Goal: Information Seeking & Learning: Learn about a topic

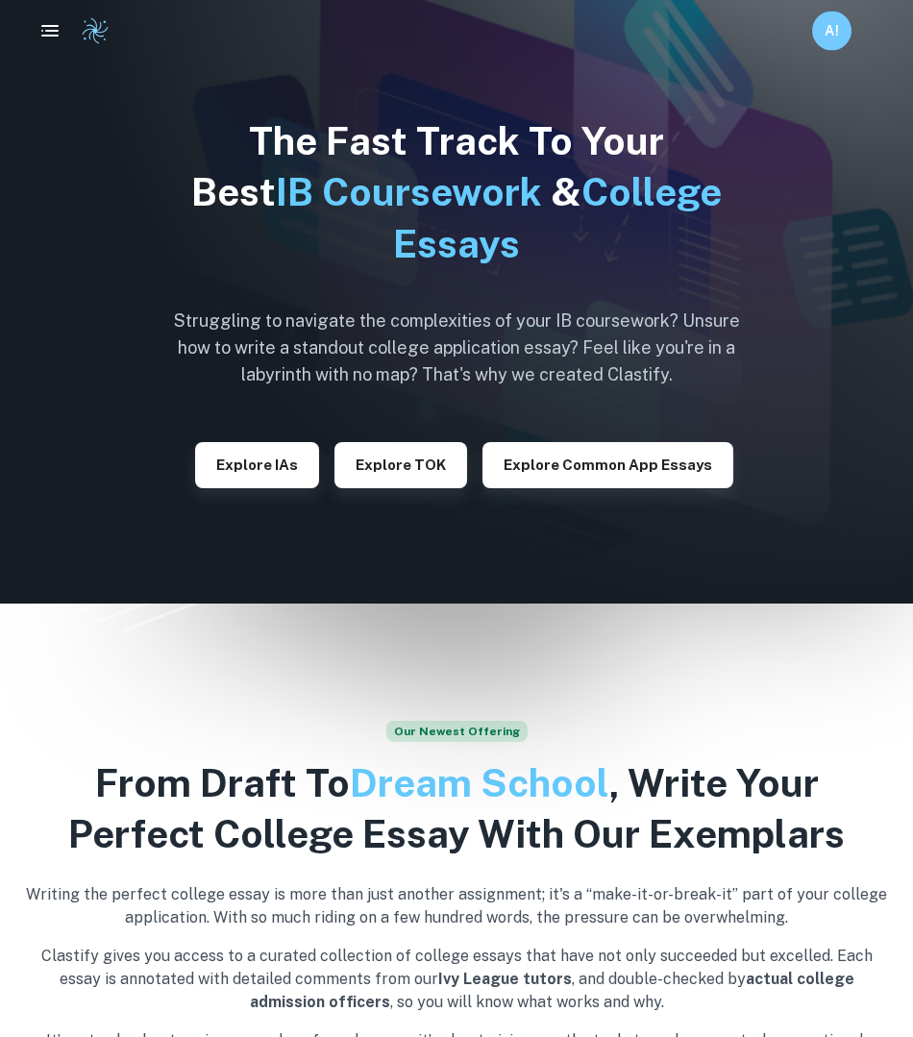
click at [860, 33] on div "A!" at bounding box center [851, 31] width 79 height 39
click at [840, 32] on h6 "A!" at bounding box center [833, 30] width 22 height 21
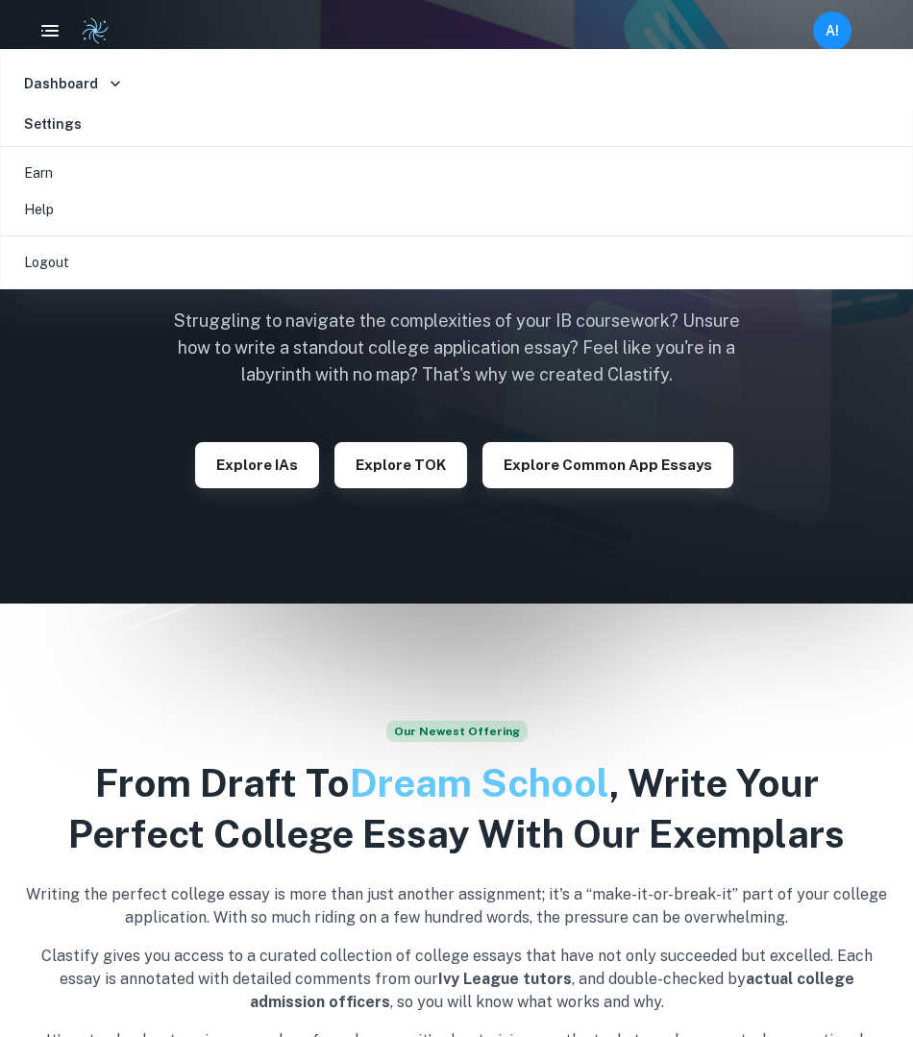
click at [38, 88] on h6 "Dashboard" at bounding box center [61, 83] width 74 height 21
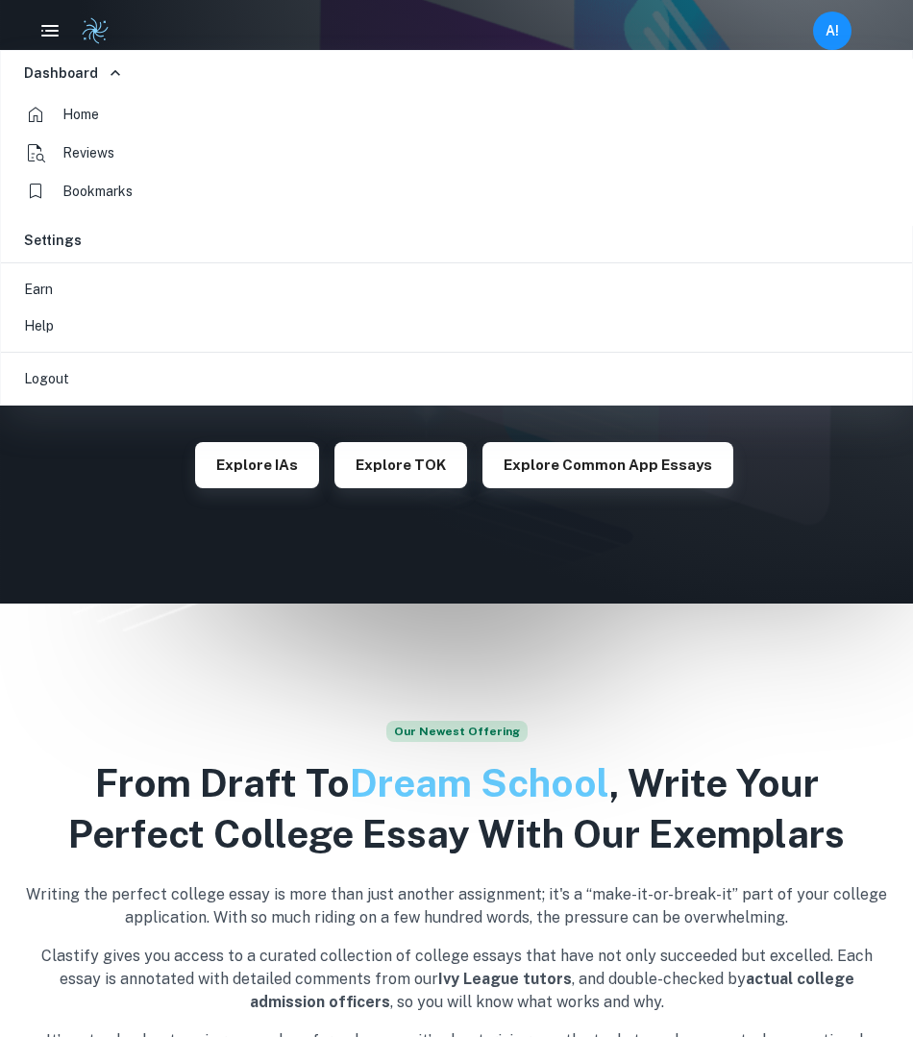
click at [40, 116] on icon at bounding box center [35, 114] width 23 height 23
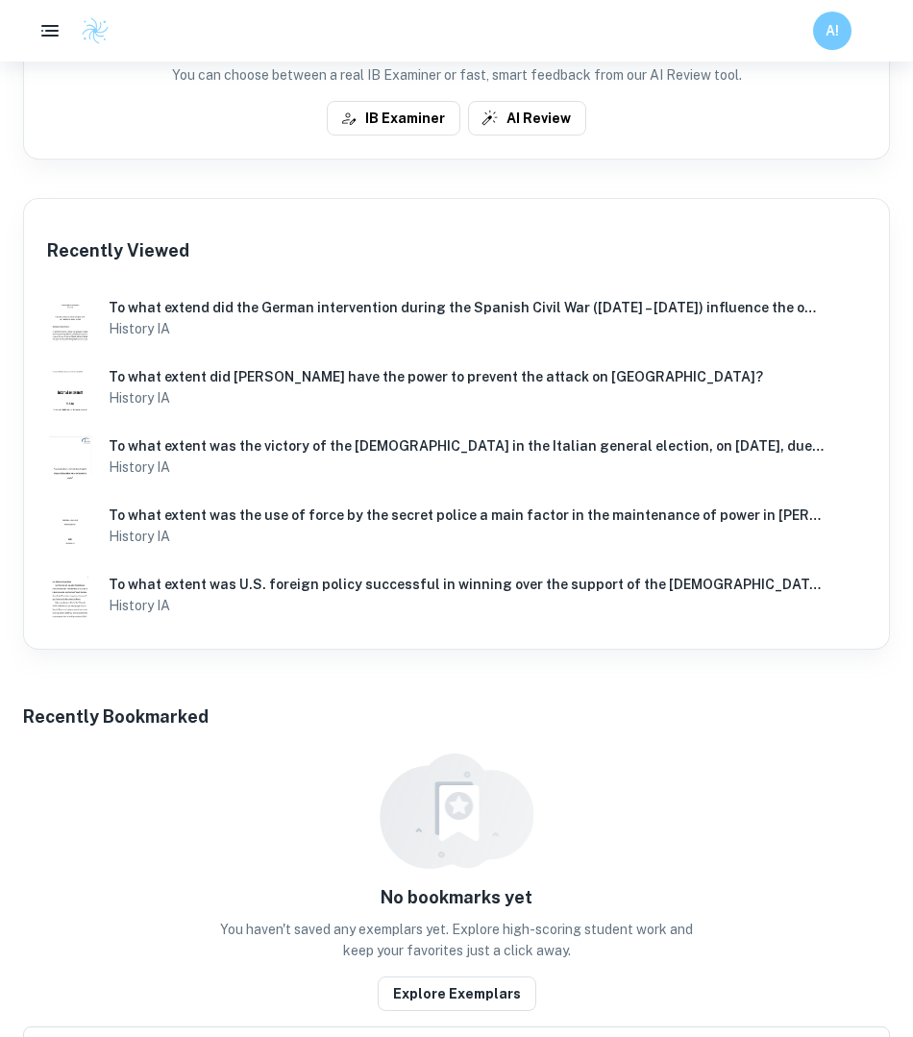
scroll to position [746, 0]
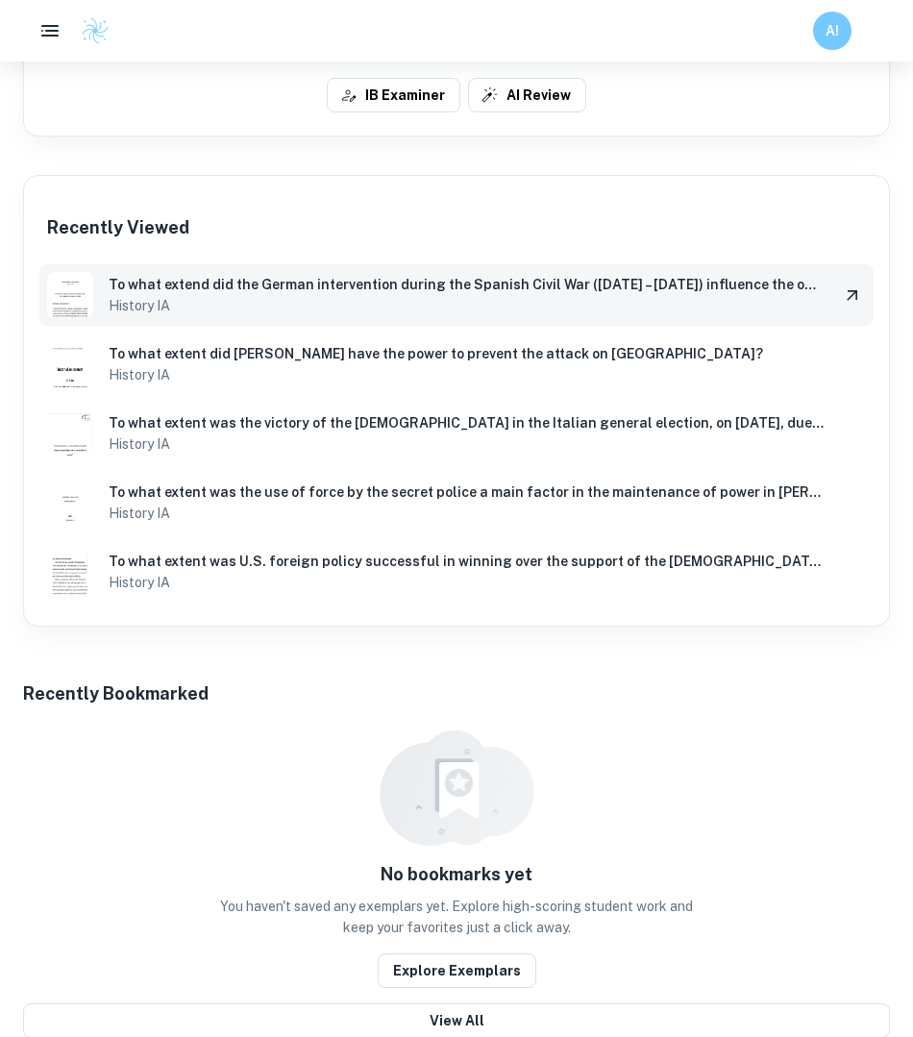
click at [254, 285] on h6 "To what extend did the German intervention during the Spanish Civil War (1936 –…" at bounding box center [466, 284] width 715 height 21
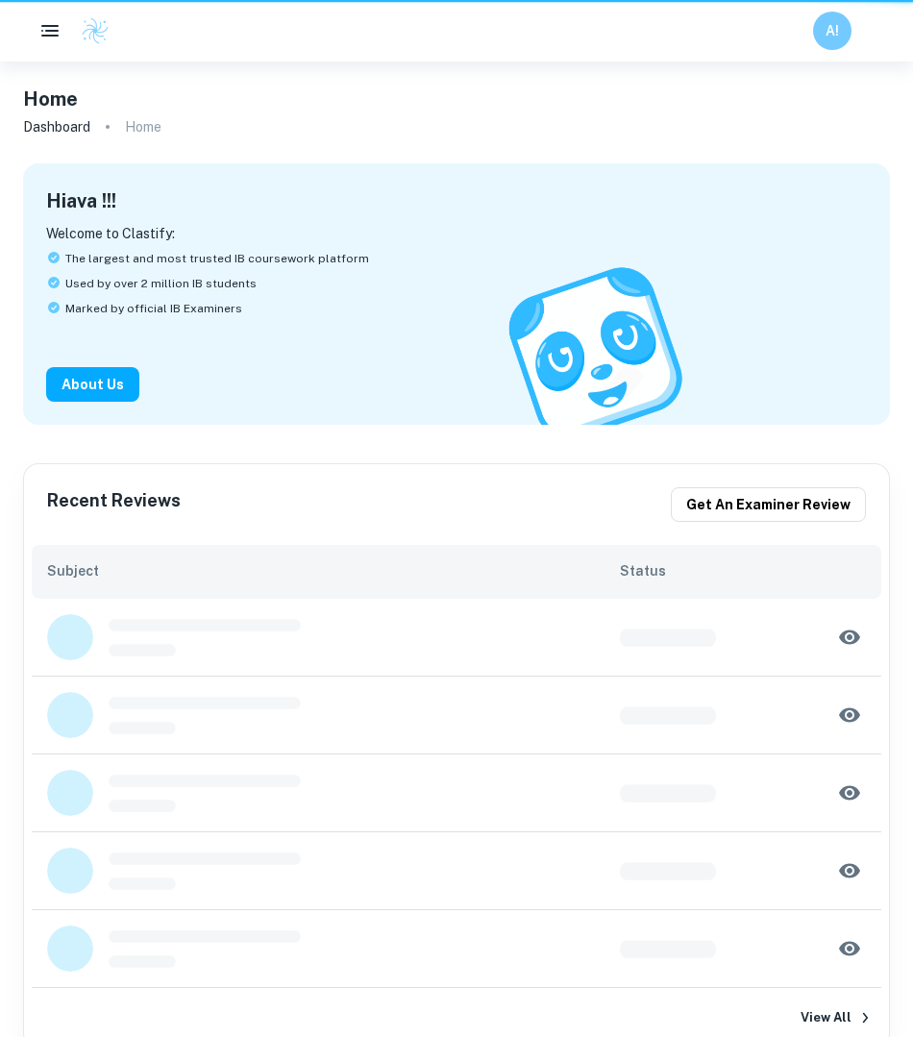
scroll to position [746, 0]
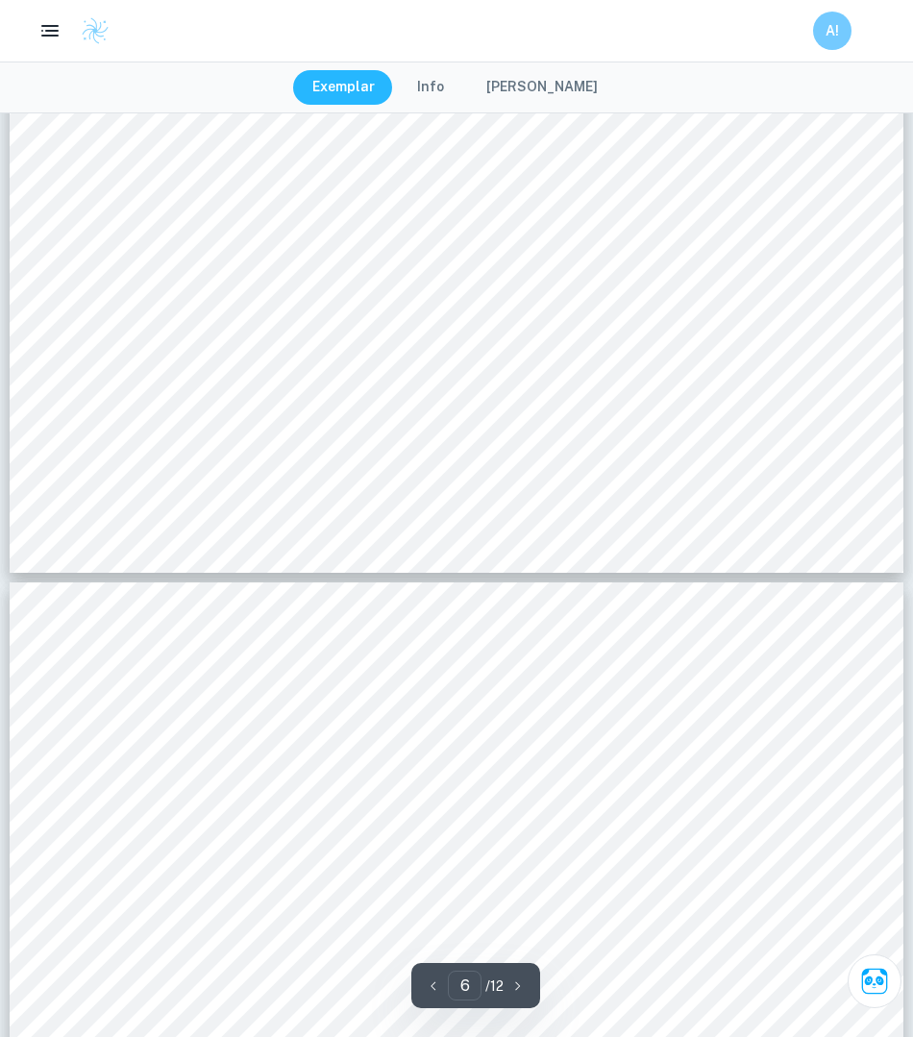
type input "7"
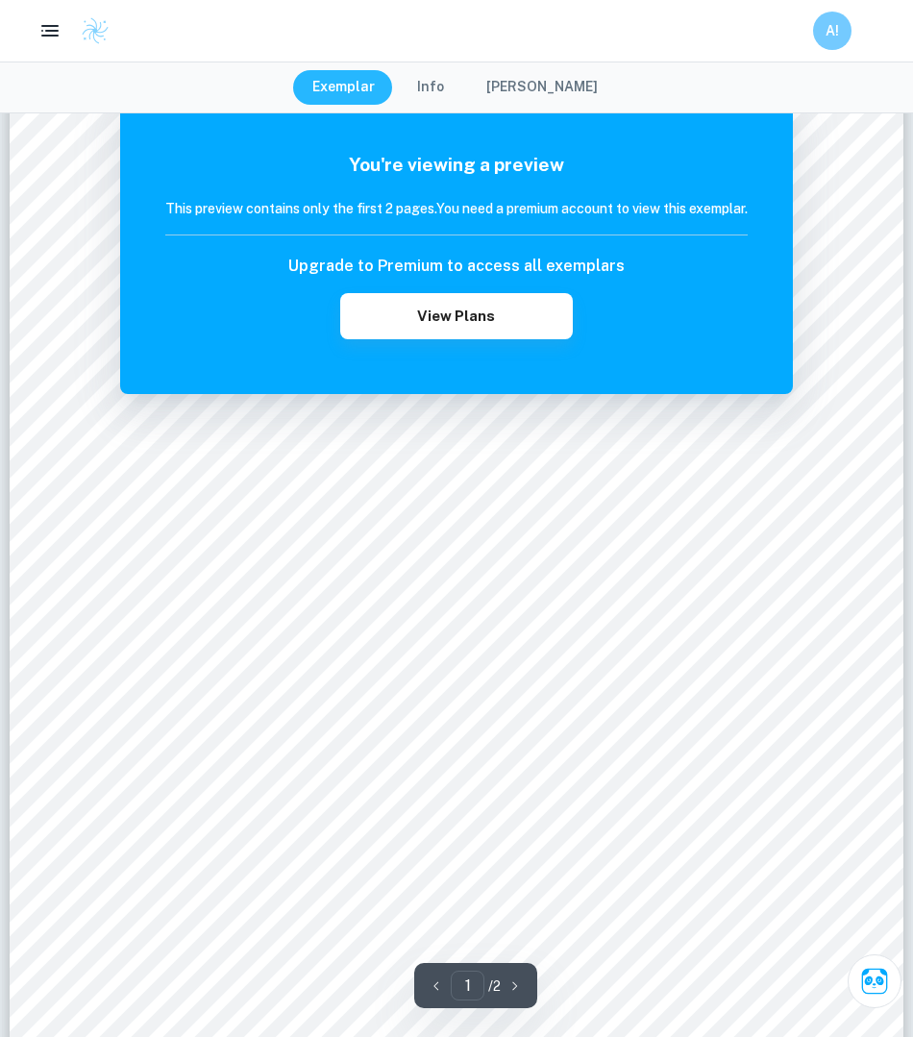
scroll to position [733, 0]
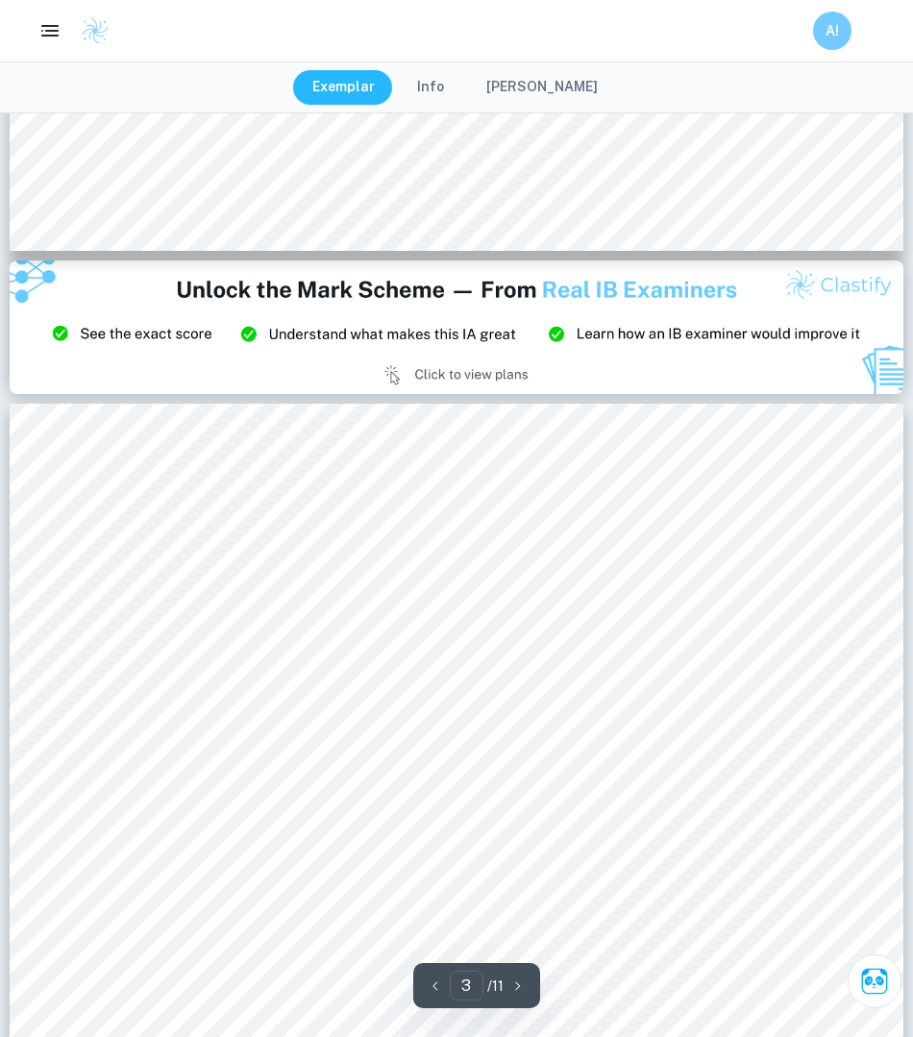
scroll to position [2715, 0]
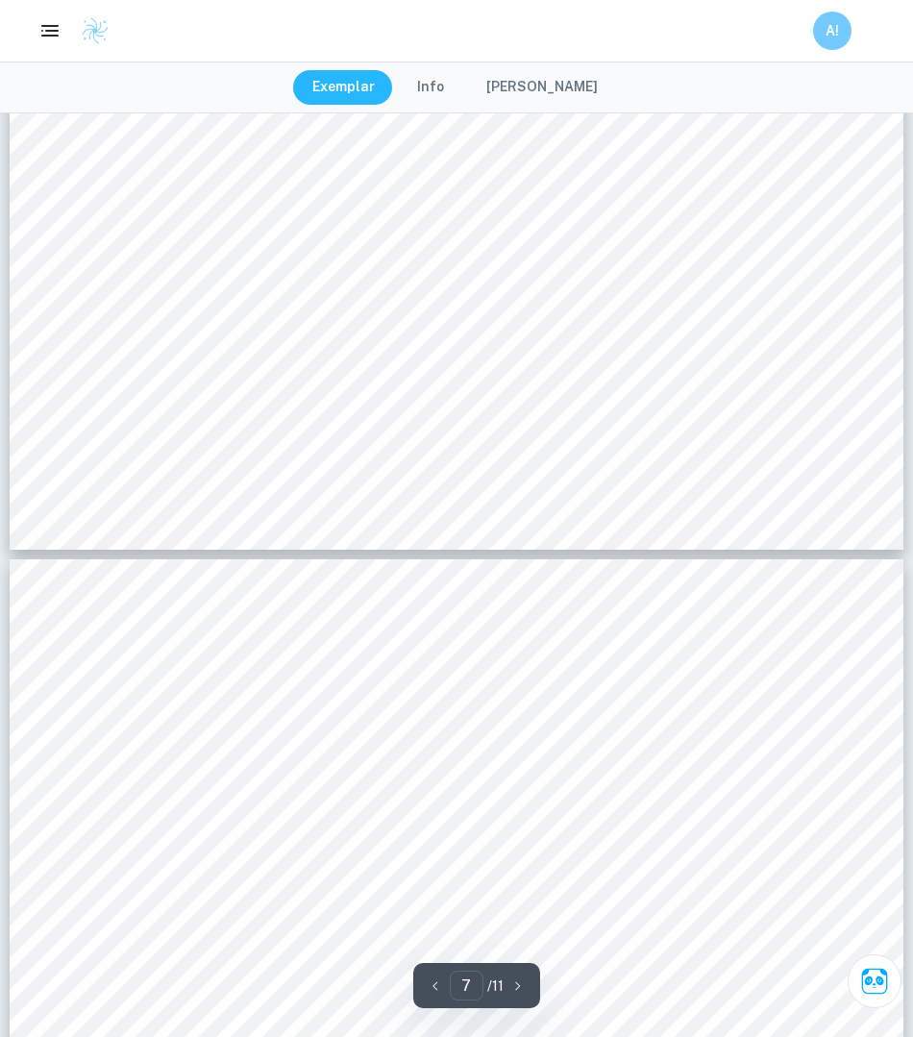
type input "6"
